Goal: Navigation & Orientation: Find specific page/section

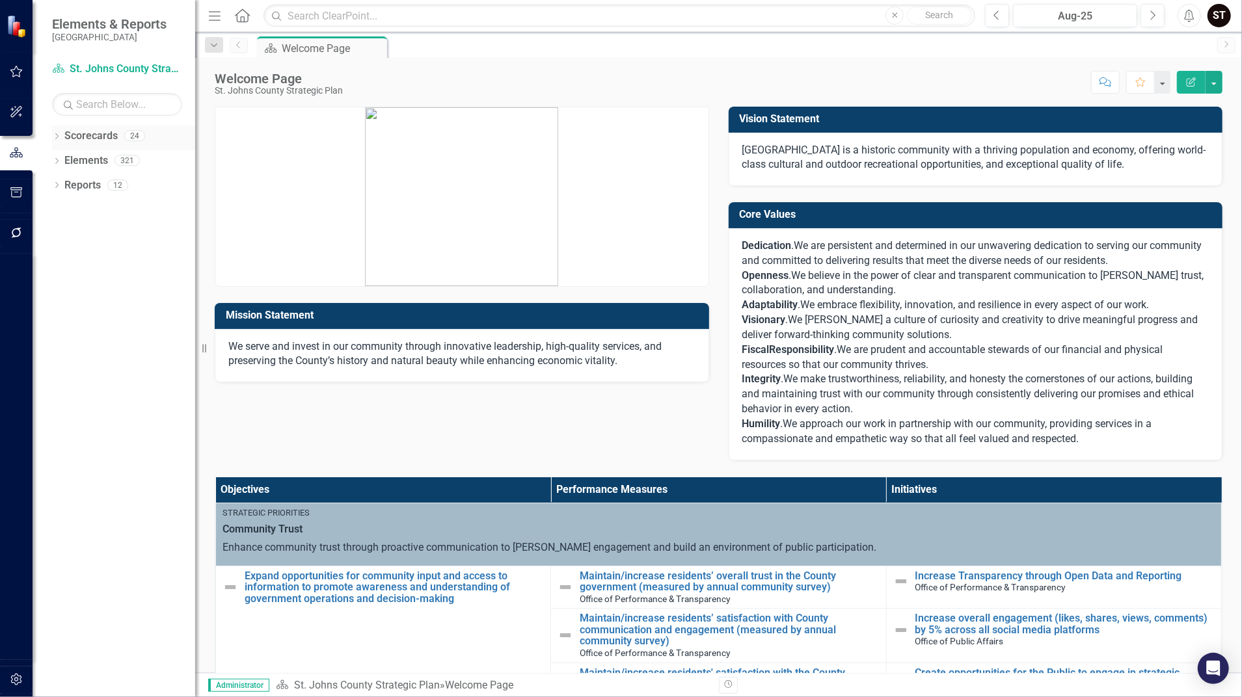
click at [92, 141] on link "Scorecards" at bounding box center [90, 136] width 53 height 15
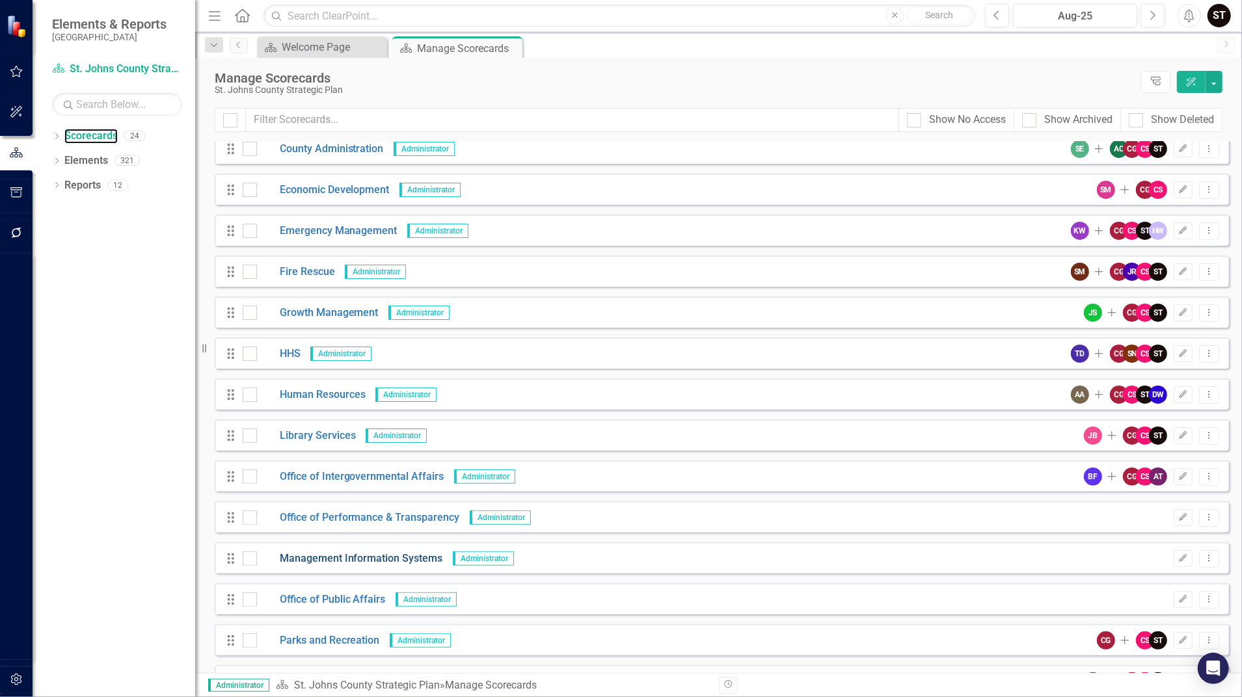
scroll to position [129, 0]
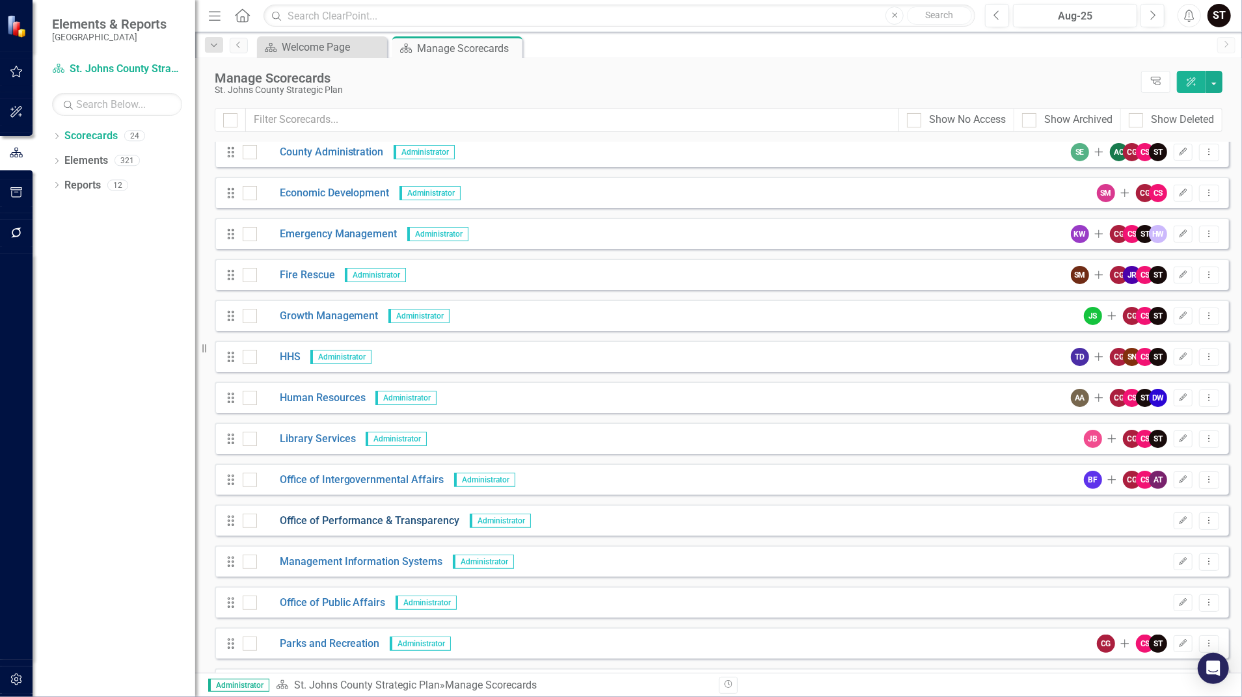
click at [373, 516] on link "Office of Performance & Transparency" at bounding box center [358, 521] width 203 height 15
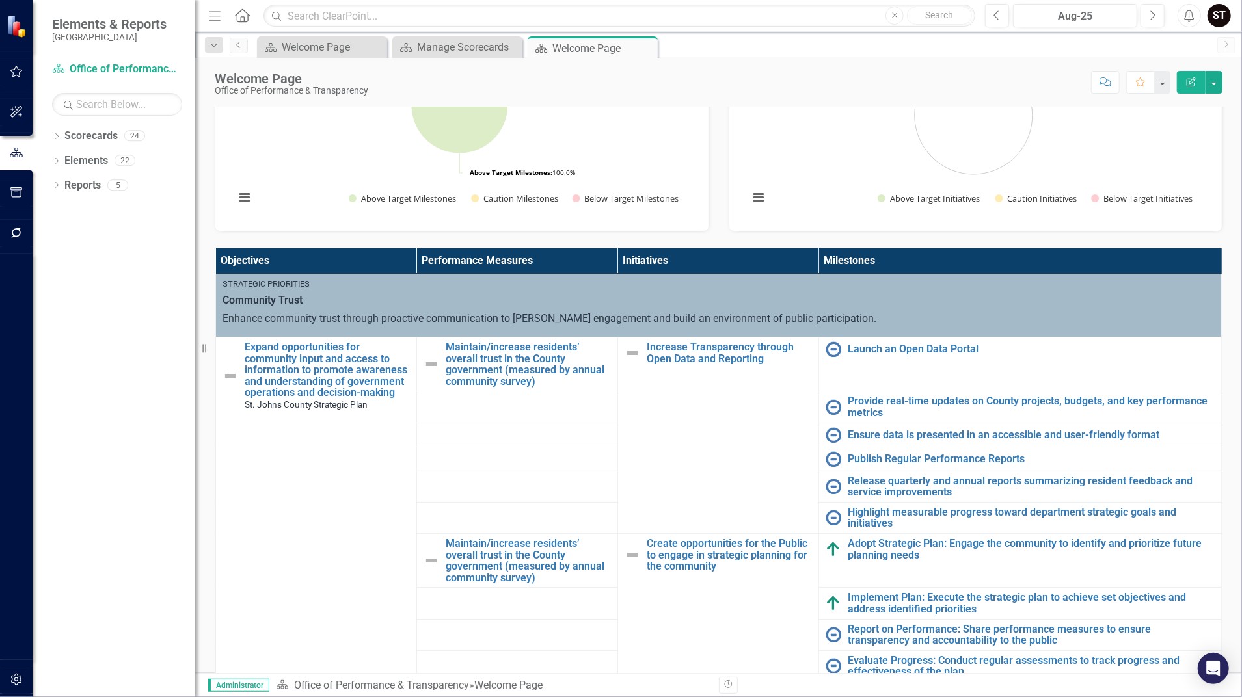
scroll to position [293, 0]
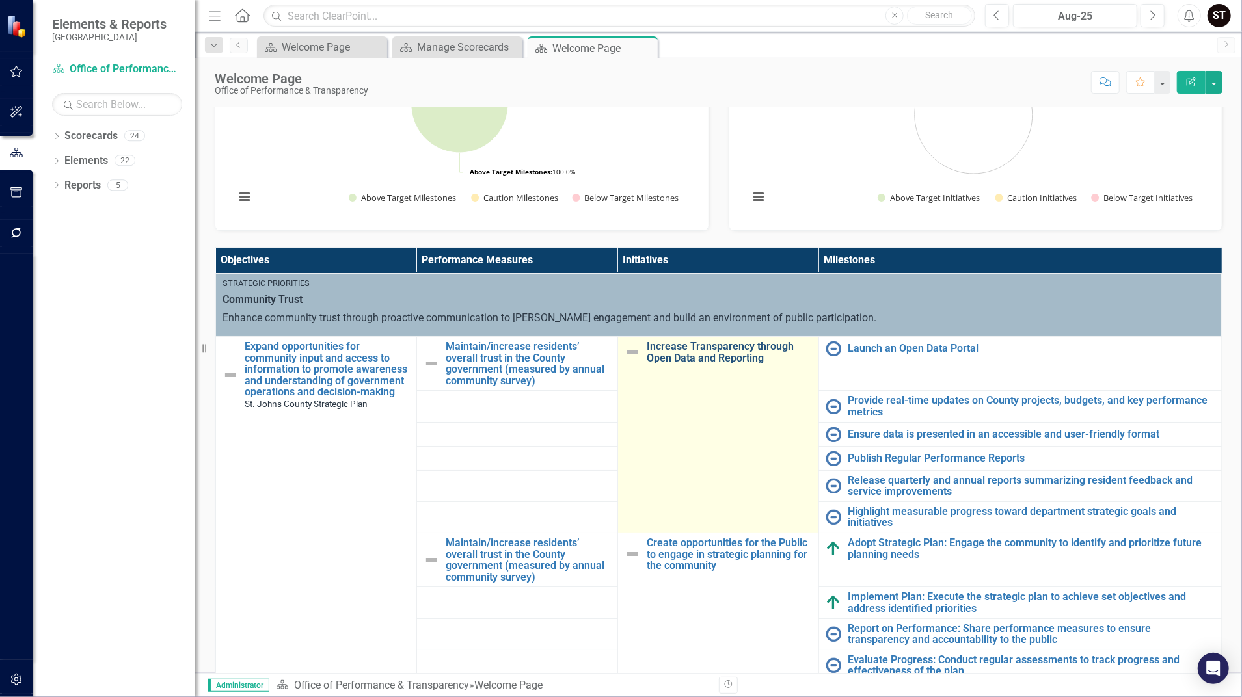
click at [690, 355] on link "Increase Transparency through Open Data and Reporting" at bounding box center [729, 352] width 165 height 23
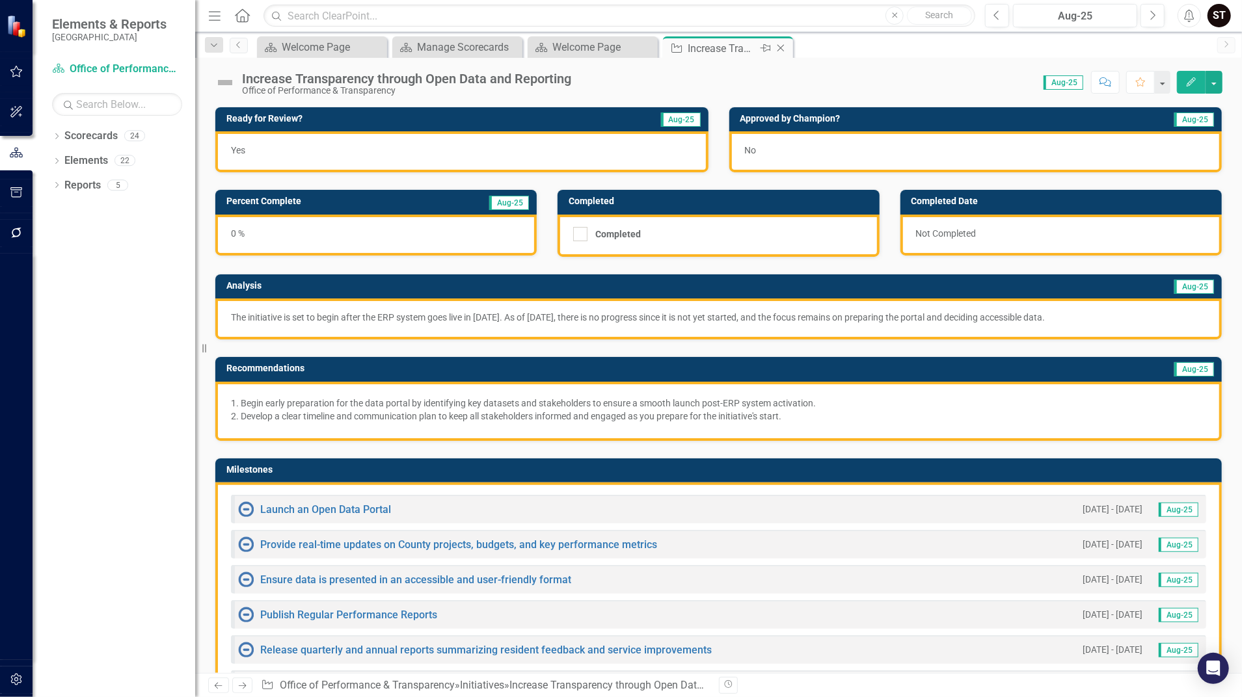
click at [781, 49] on icon "Close" at bounding box center [780, 48] width 13 height 10
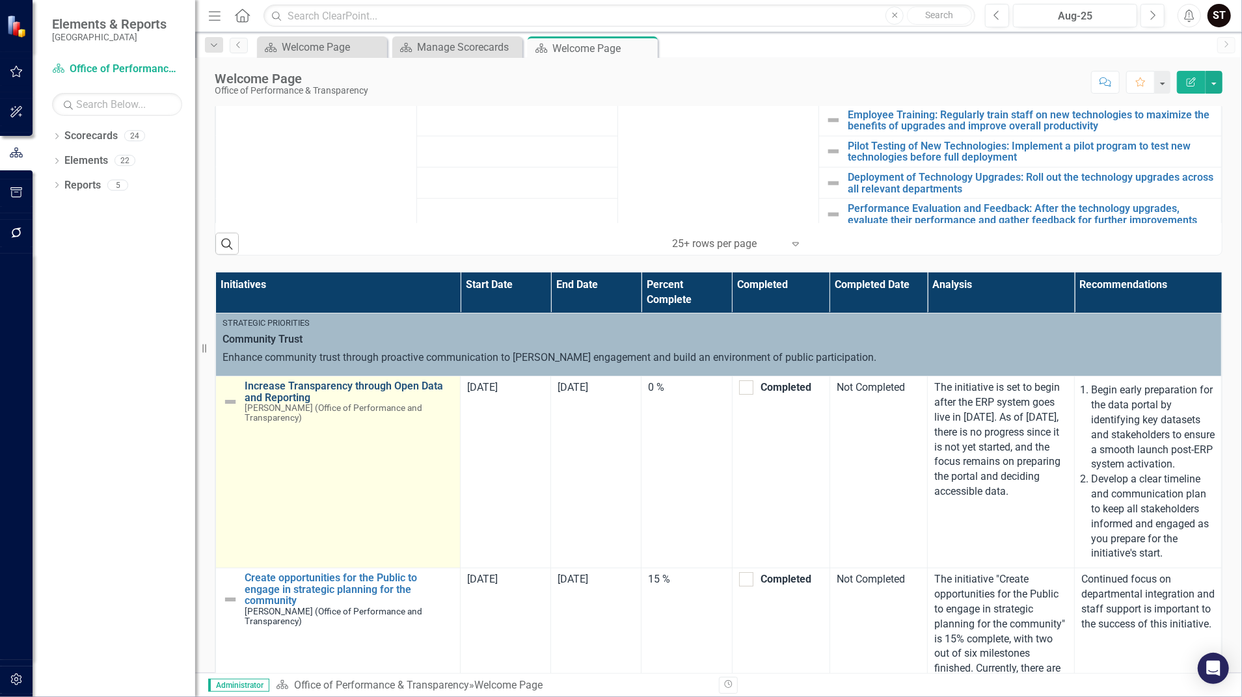
click at [276, 389] on link "Increase Transparency through Open Data and Reporting" at bounding box center [349, 392] width 209 height 23
